Goal: Find specific page/section: Find specific page/section

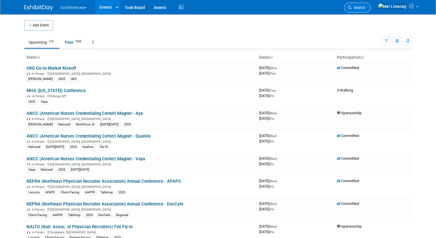
click at [218, 7] on icon at bounding box center [350, 7] width 4 height 4
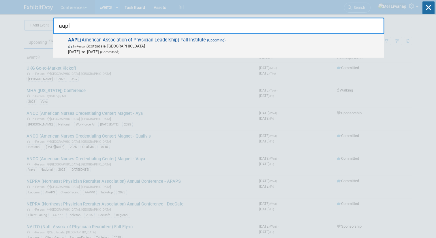
type input "aapl"
click at [218, 41] on span "AAPL (American Association of Physician Leadership) Fall Institute (Upcoming) I…" at bounding box center [223, 46] width 315 height 18
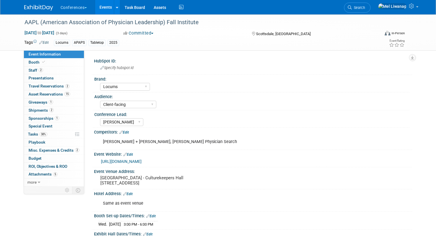
select select "Locums"
select select "Client-facing"
select select "[PERSON_NAME]"
click at [50, 129] on link "Special Event" at bounding box center [54, 127] width 60 height 8
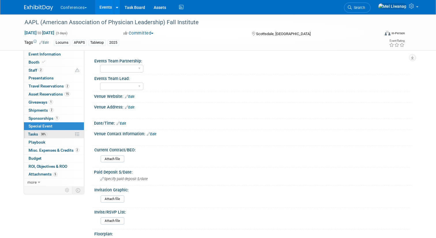
click at [50, 135] on link "38% Tasks 38%" at bounding box center [54, 135] width 60 height 8
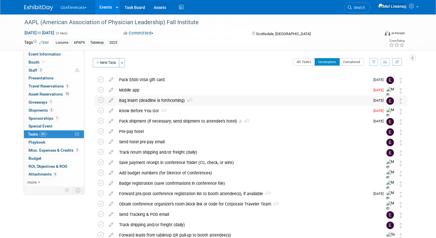
click at [164, 100] on div "Bag insert (deadline is forthcoming) 4" at bounding box center [243, 101] width 254 height 10
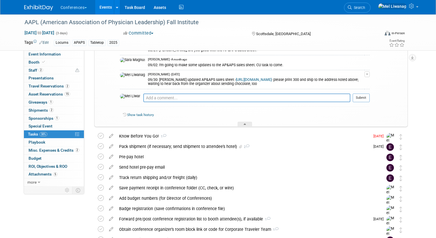
scroll to position [197, 0]
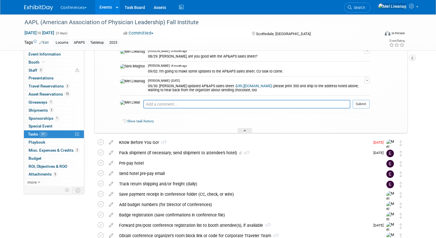
click at [236, 84] on link "https://ayahealthcare.sharepoint.com/:b:/s/AyaCollaboration/EZbaaZ8fUFBLpWJOjI4…" at bounding box center [254, 86] width 36 height 4
